Goal: Task Accomplishment & Management: Manage account settings

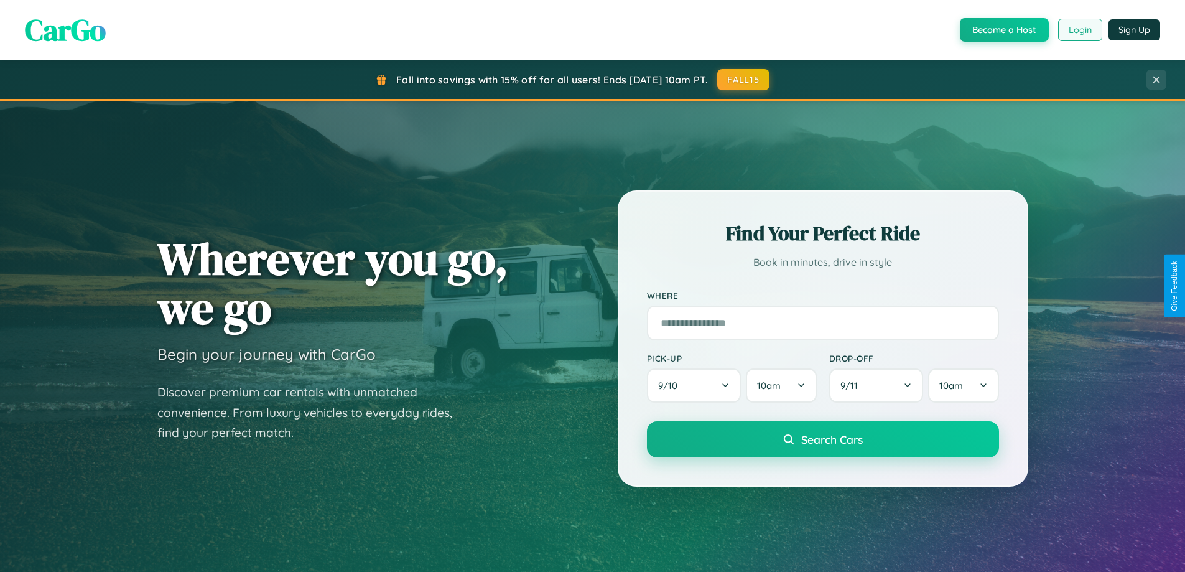
click at [1080, 30] on button "Login" at bounding box center [1080, 30] width 44 height 22
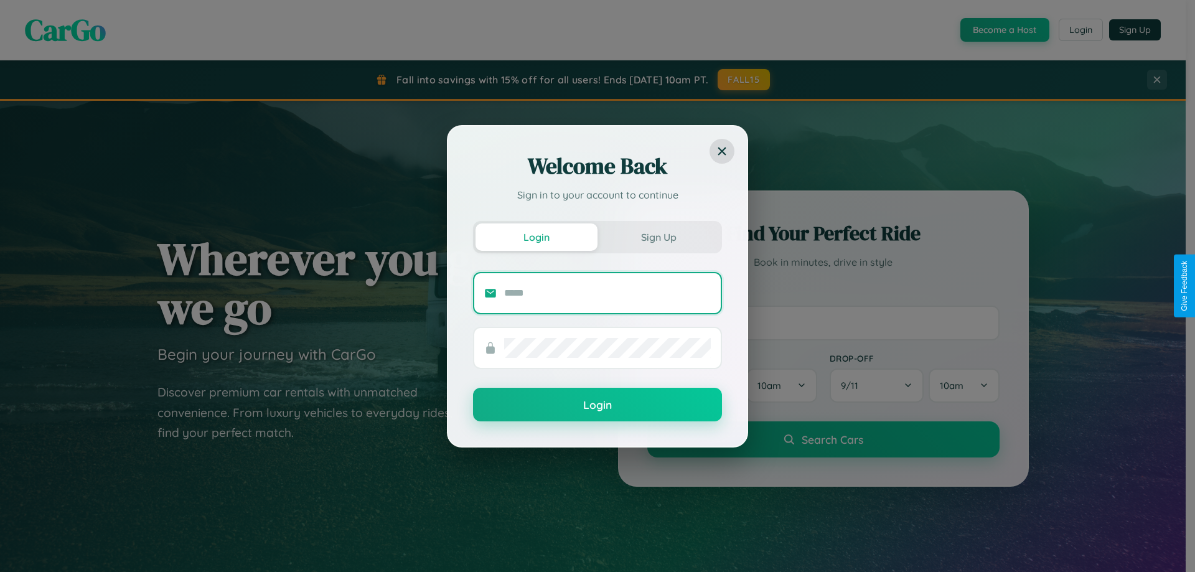
click at [607, 292] on input "text" at bounding box center [607, 293] width 207 height 20
type input "**********"
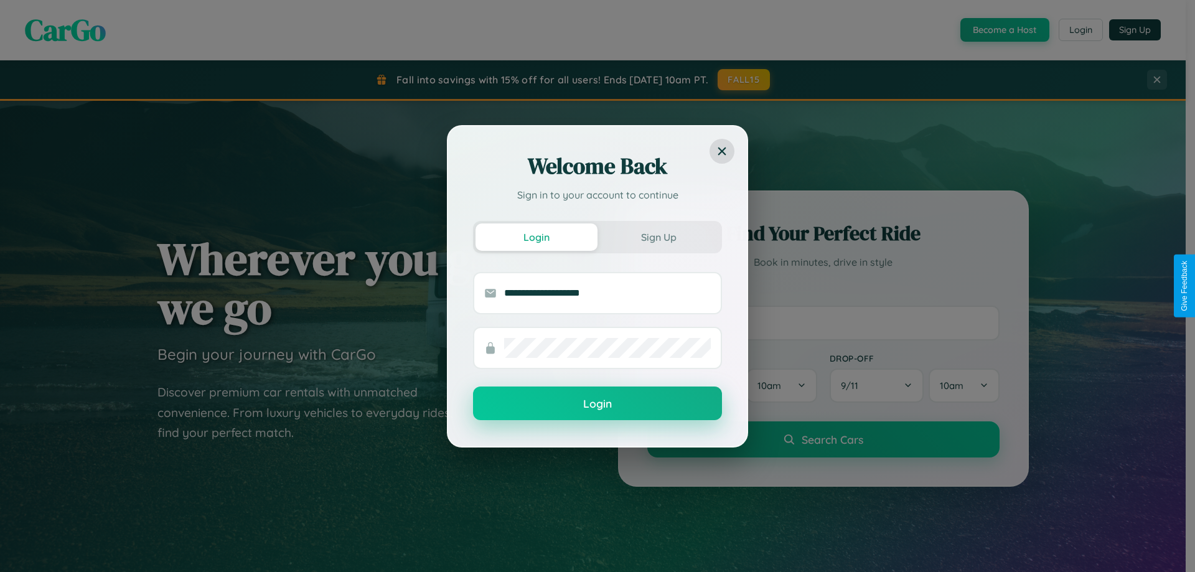
click at [597, 404] on button "Login" at bounding box center [597, 403] width 249 height 34
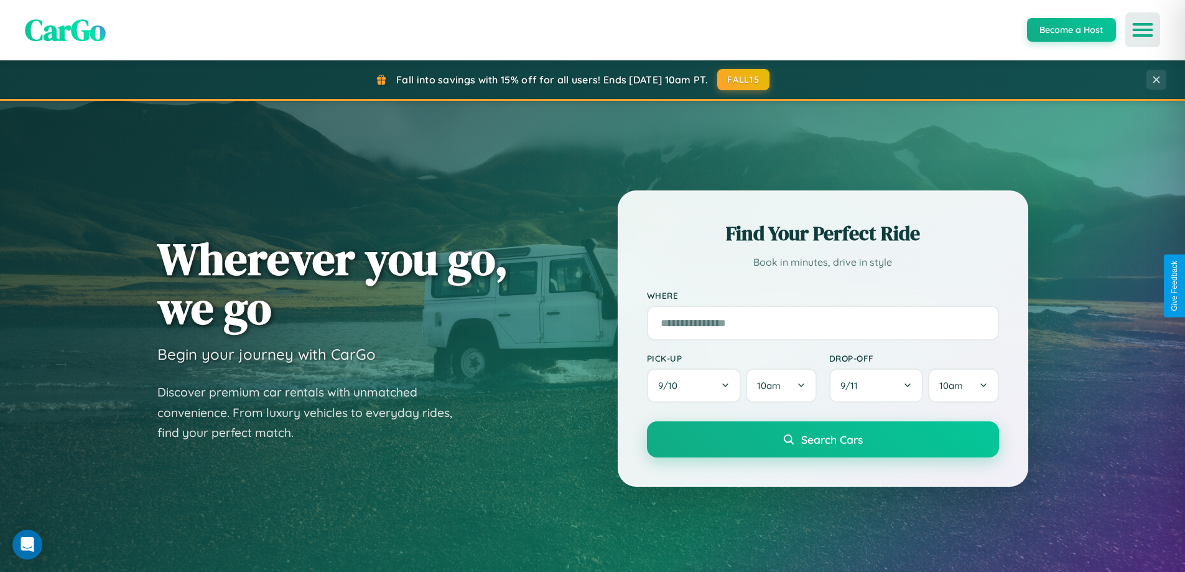
click at [1143, 30] on icon "Open menu" at bounding box center [1143, 29] width 18 height 11
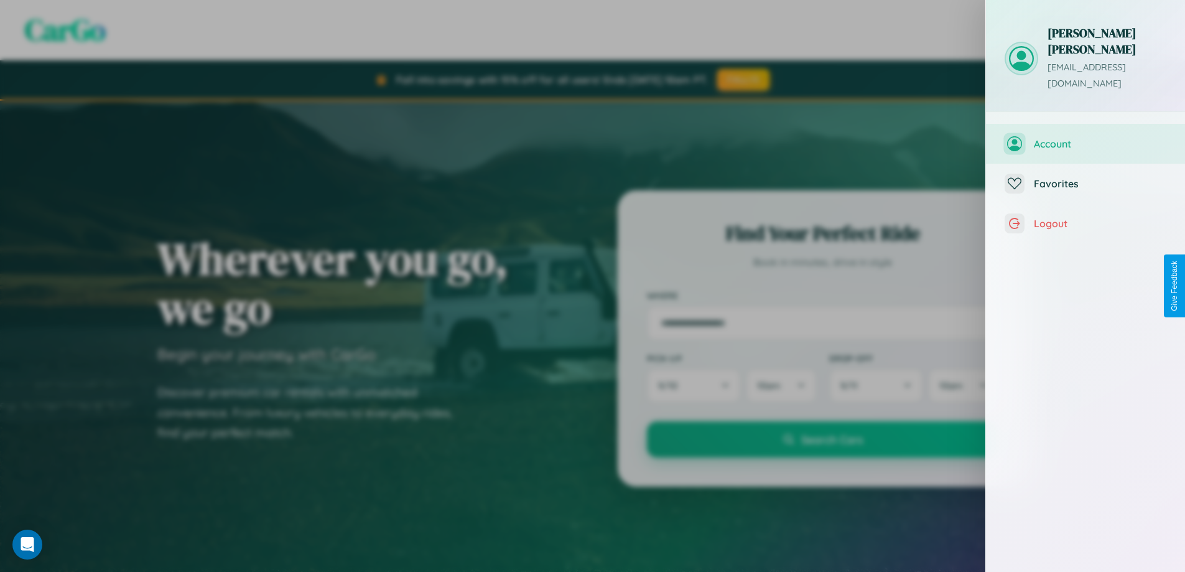
click at [1086, 138] on span "Account" at bounding box center [1100, 144] width 133 height 12
